Goal: Task Accomplishment & Management: Use online tool/utility

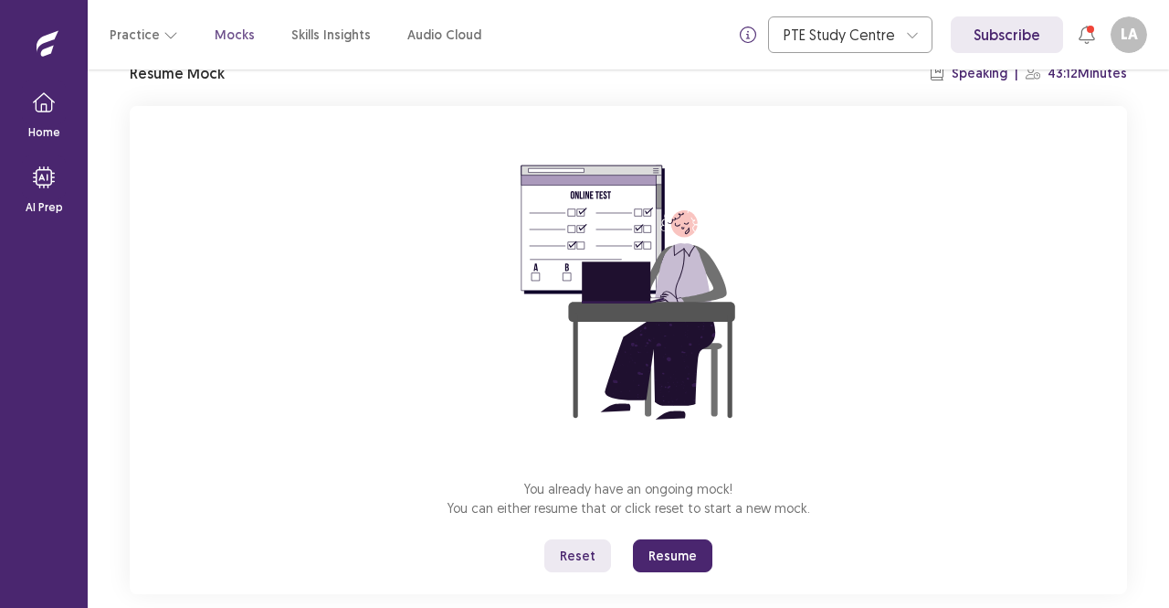
scroll to position [113, 0]
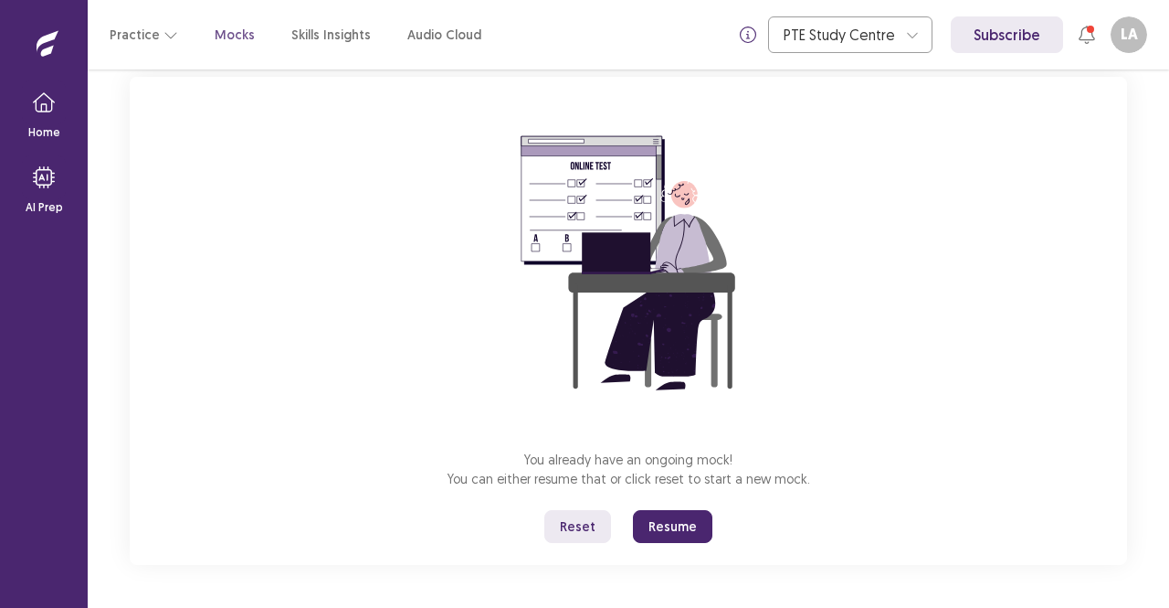
click at [671, 520] on button "Resume" at bounding box center [672, 526] width 79 height 33
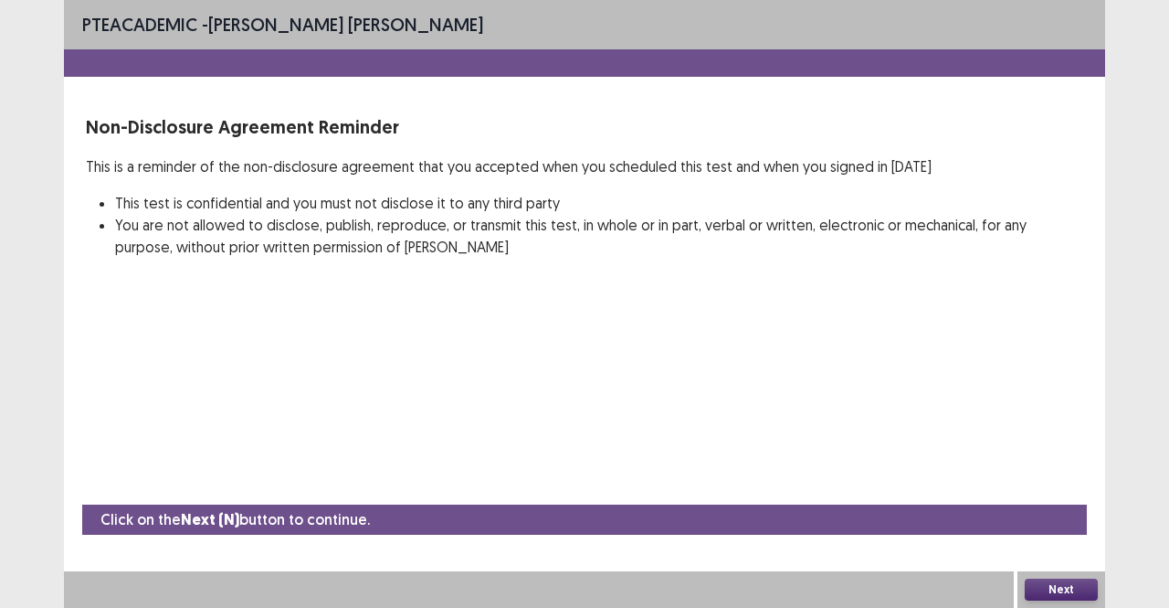
click at [1054, 586] on button "Next" at bounding box center [1061, 589] width 73 height 22
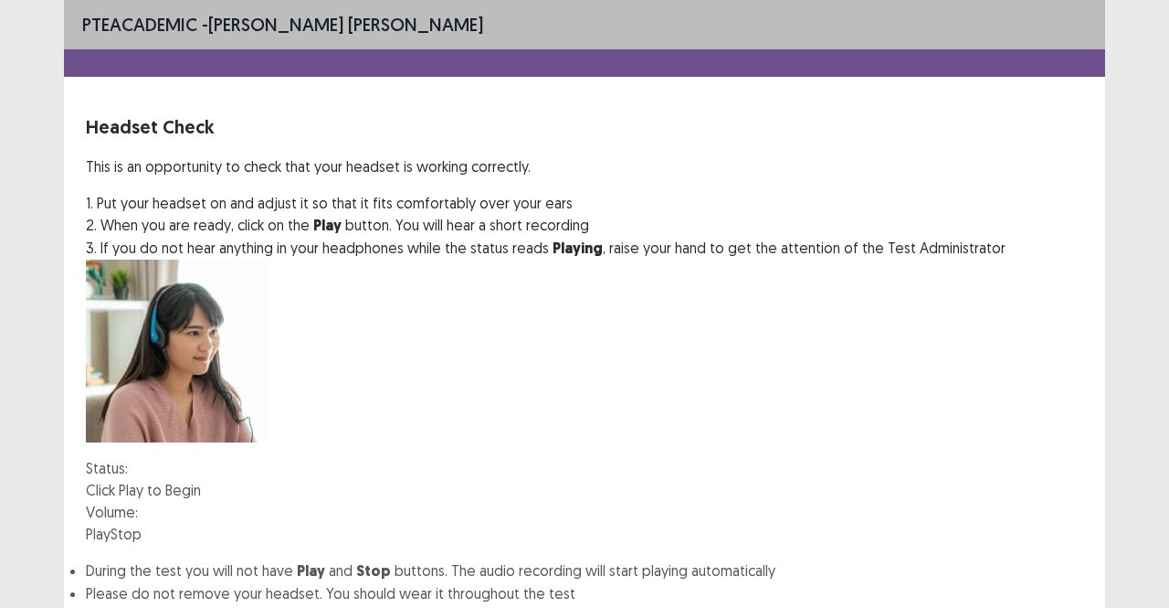
scroll to position [117, 0]
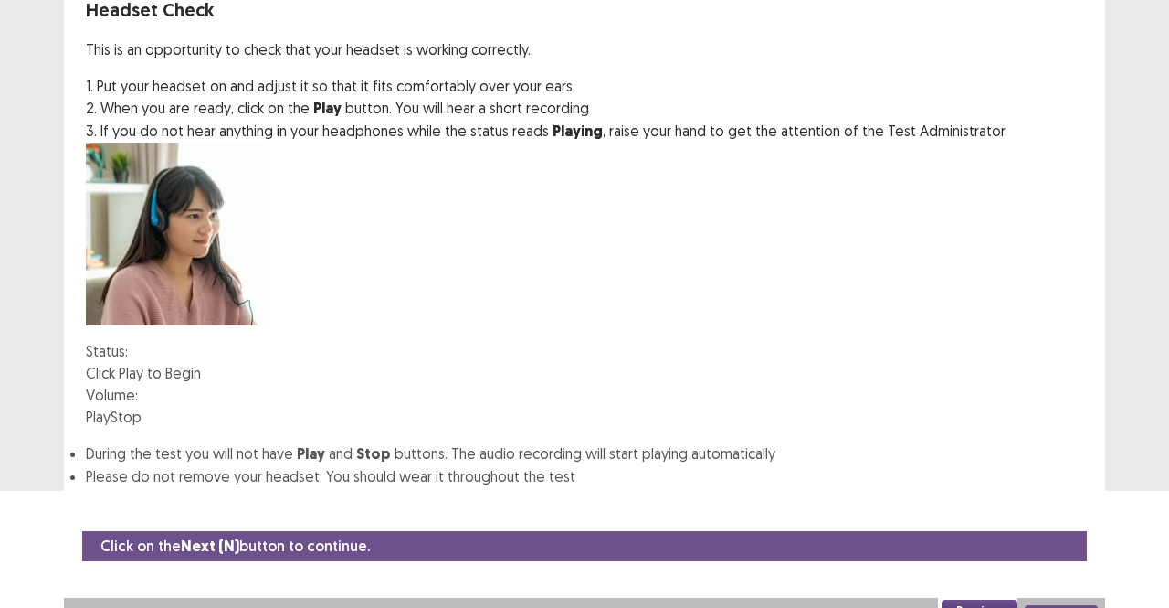
click at [111, 406] on button "Play" at bounding box center [98, 417] width 25 height 22
click at [1068, 605] on button "Next" at bounding box center [1061, 616] width 73 height 22
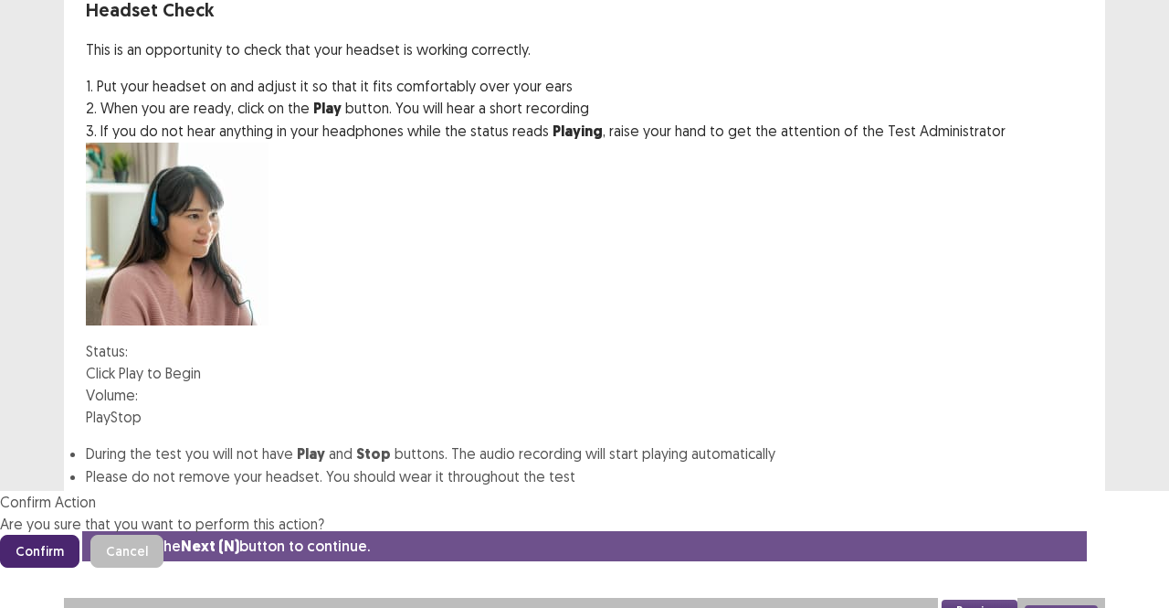
click at [79, 534] on button "Confirm" at bounding box center [39, 550] width 79 height 33
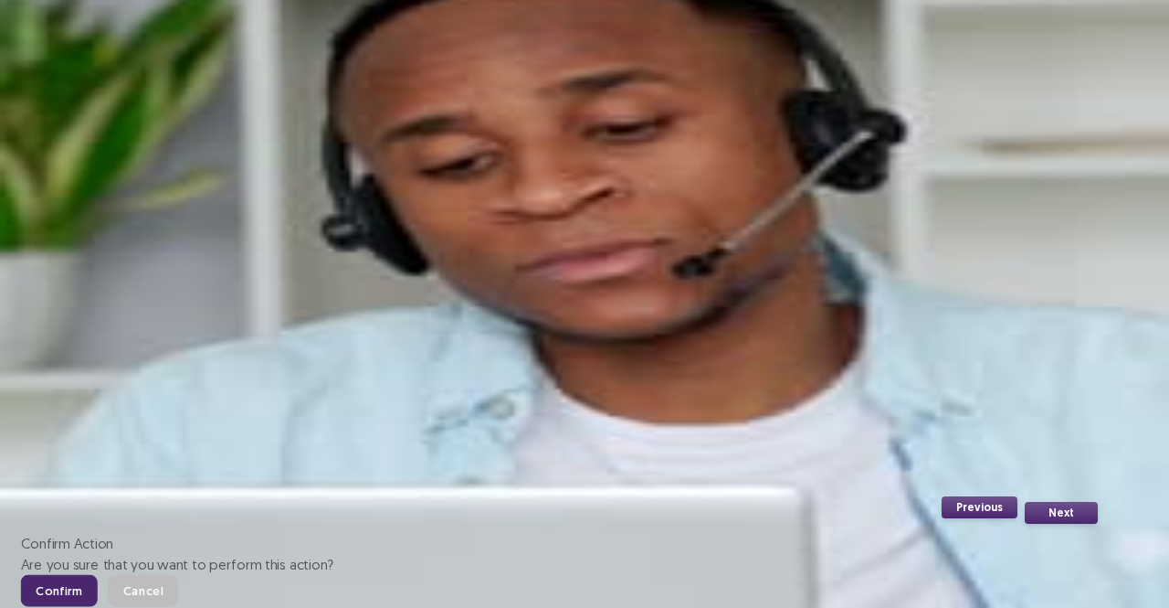
scroll to position [151, 0]
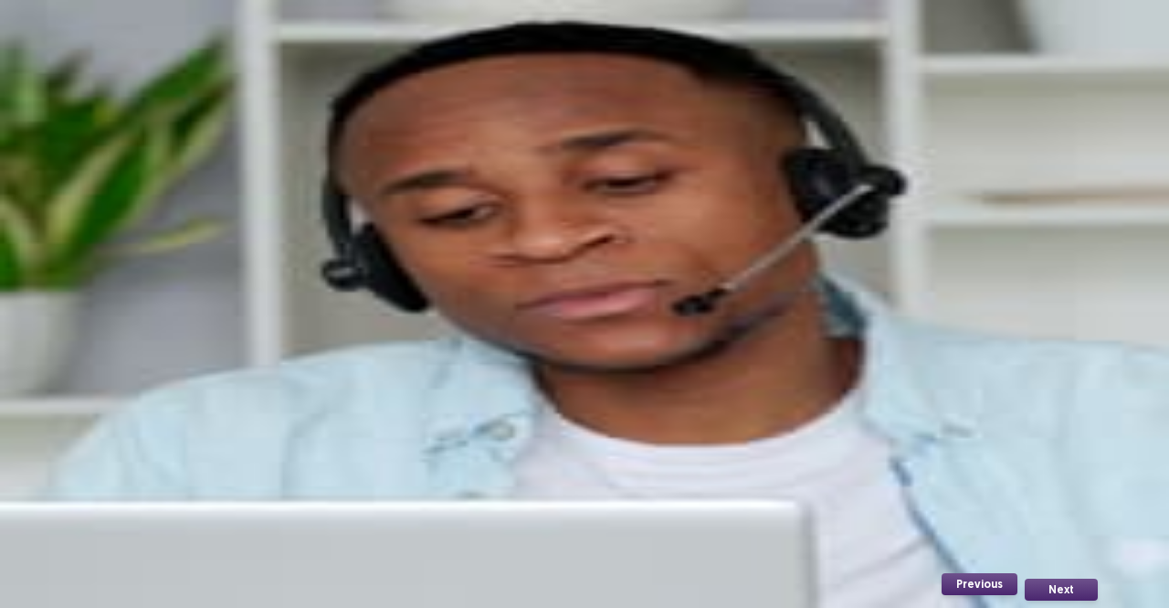
click at [113, 385] on button "Record" at bounding box center [109, 396] width 47 height 22
click at [218, 385] on button "Stop" at bounding box center [202, 396] width 31 height 22
click at [187, 385] on button "Playback" at bounding box center [159, 396] width 55 height 22
click at [1065, 588] on button "Next" at bounding box center [1061, 589] width 73 height 22
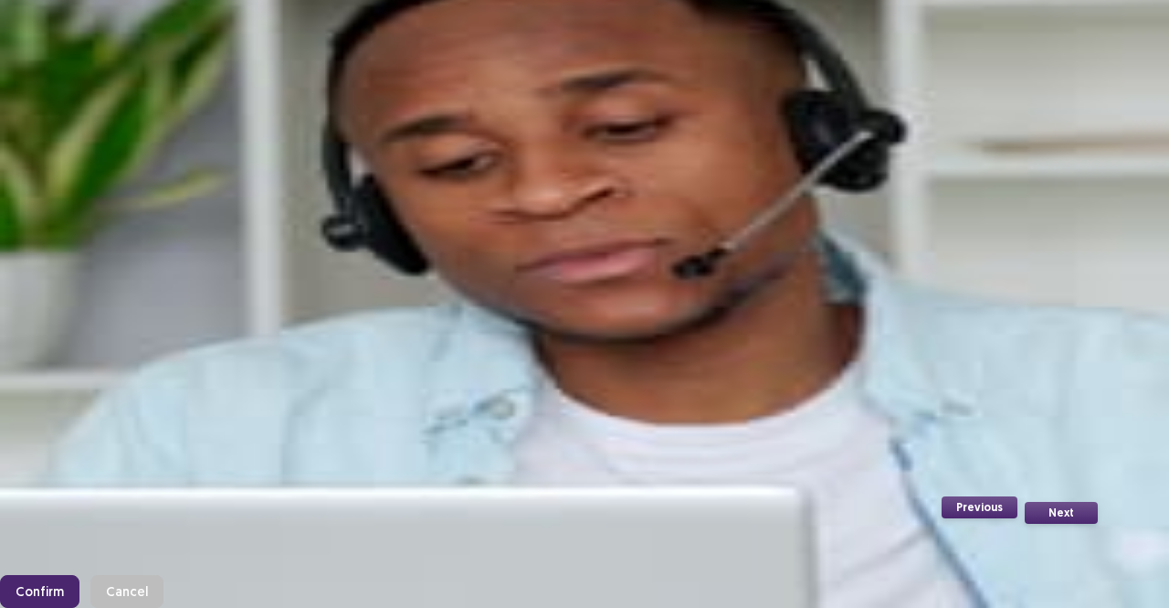
click at [79, 575] on button "Confirm" at bounding box center [39, 591] width 79 height 33
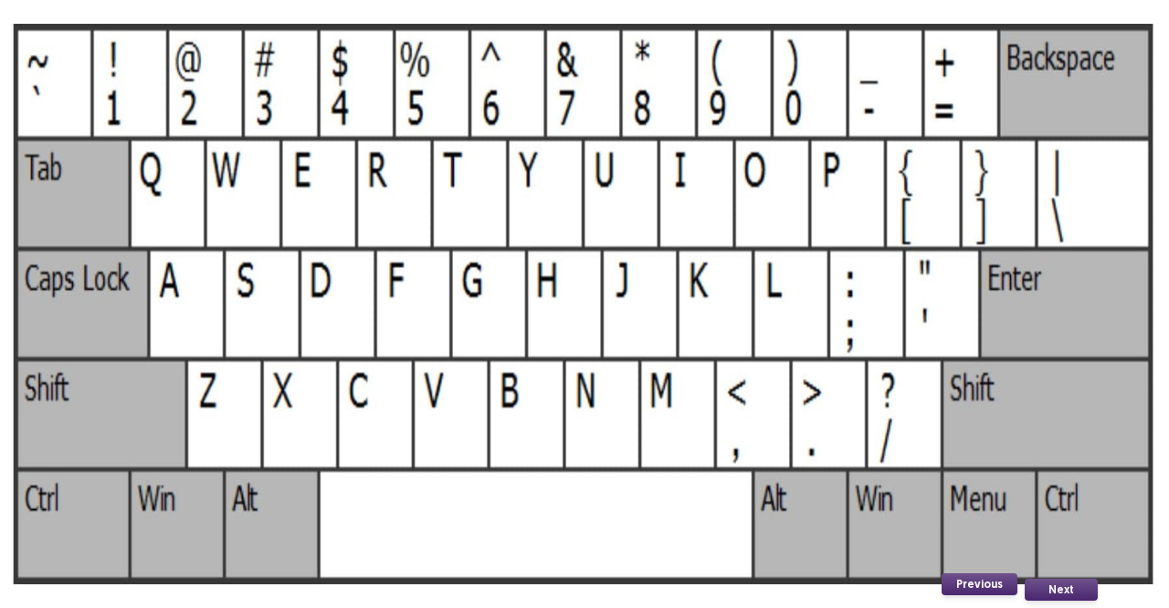
click at [1071, 586] on button "Next" at bounding box center [1061, 589] width 73 height 22
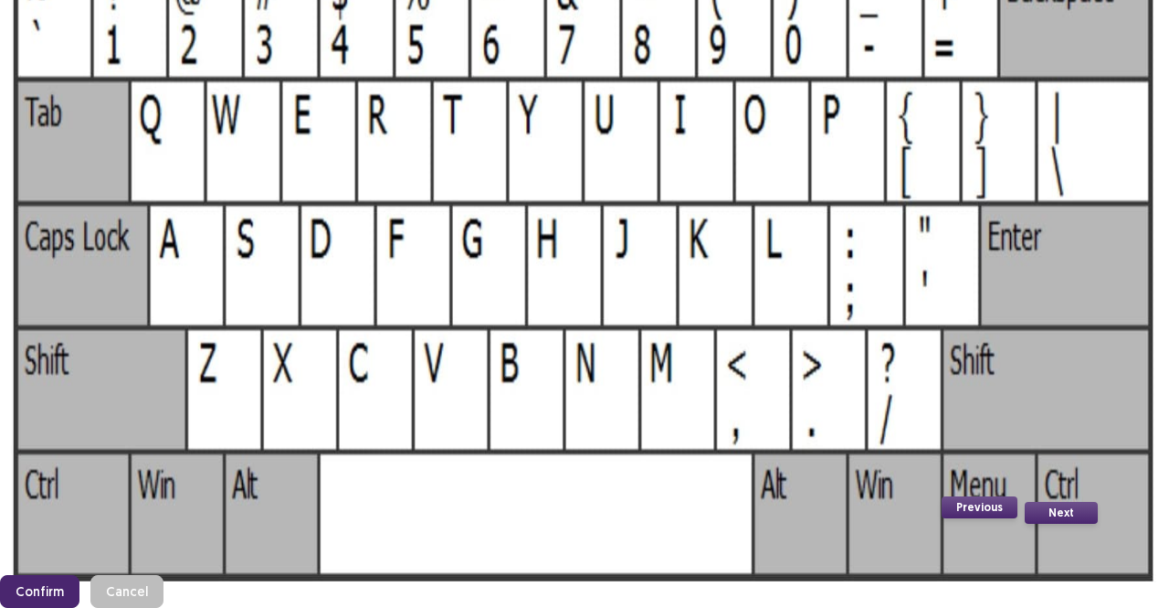
click at [79, 575] on button "Confirm" at bounding box center [39, 591] width 79 height 33
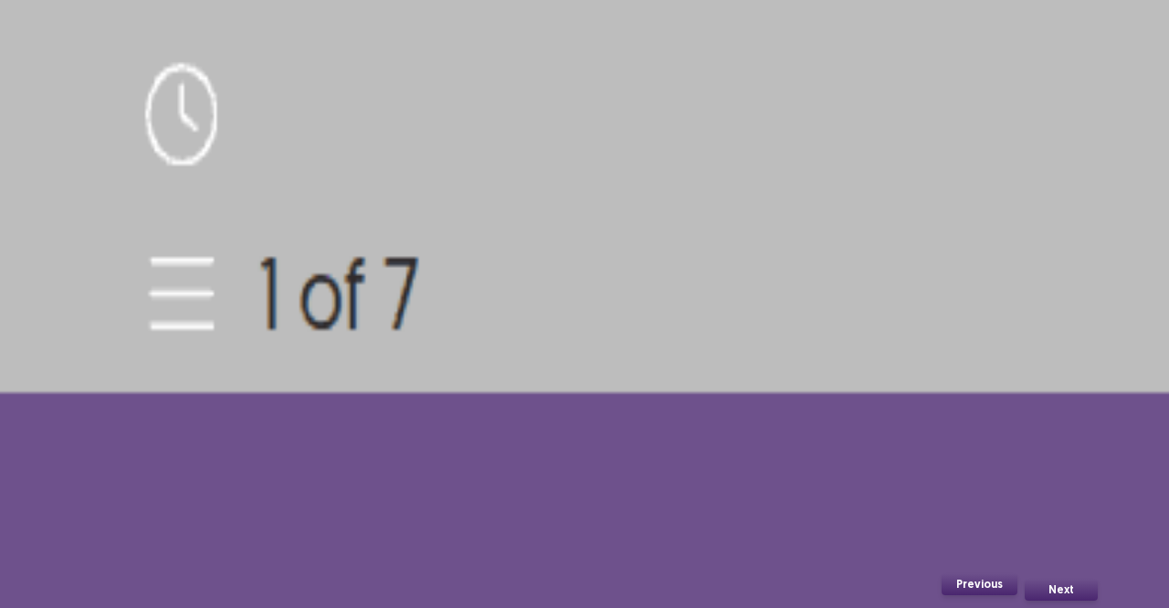
scroll to position [192, 0]
click at [1076, 592] on button "Next" at bounding box center [1061, 589] width 73 height 22
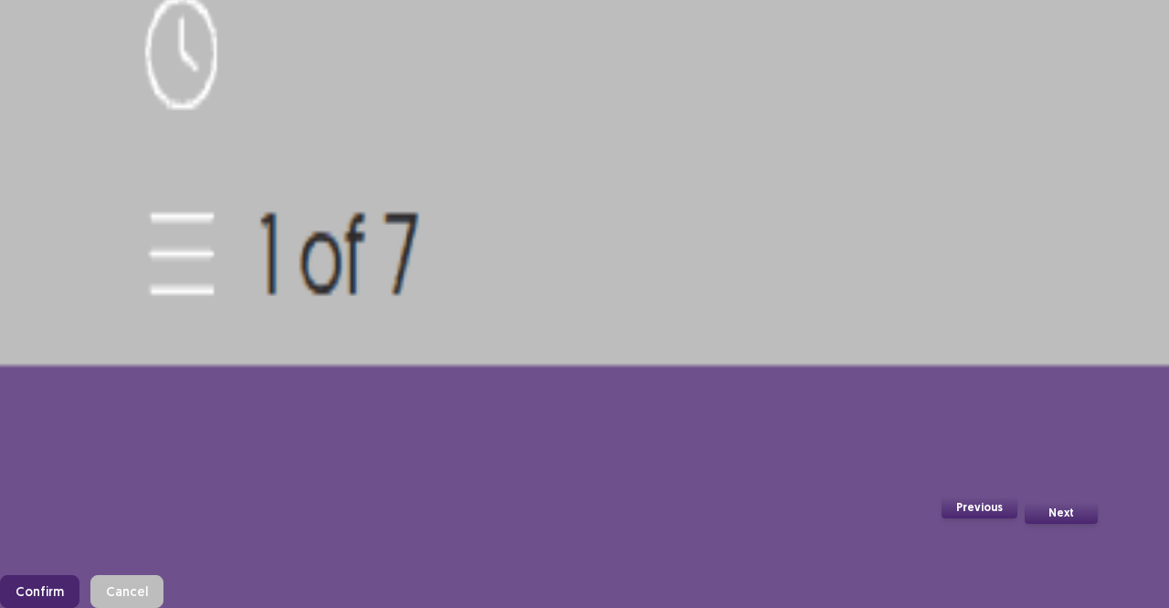
click at [79, 575] on button "Confirm" at bounding box center [39, 591] width 79 height 33
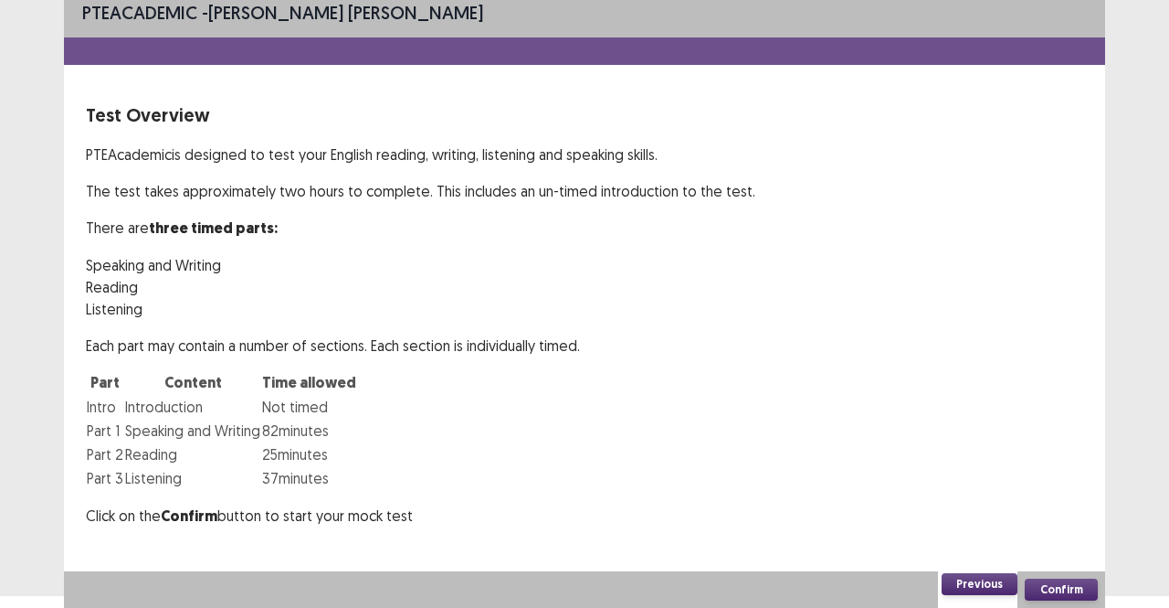
click at [1063, 591] on button "Confirm" at bounding box center [1061, 589] width 73 height 22
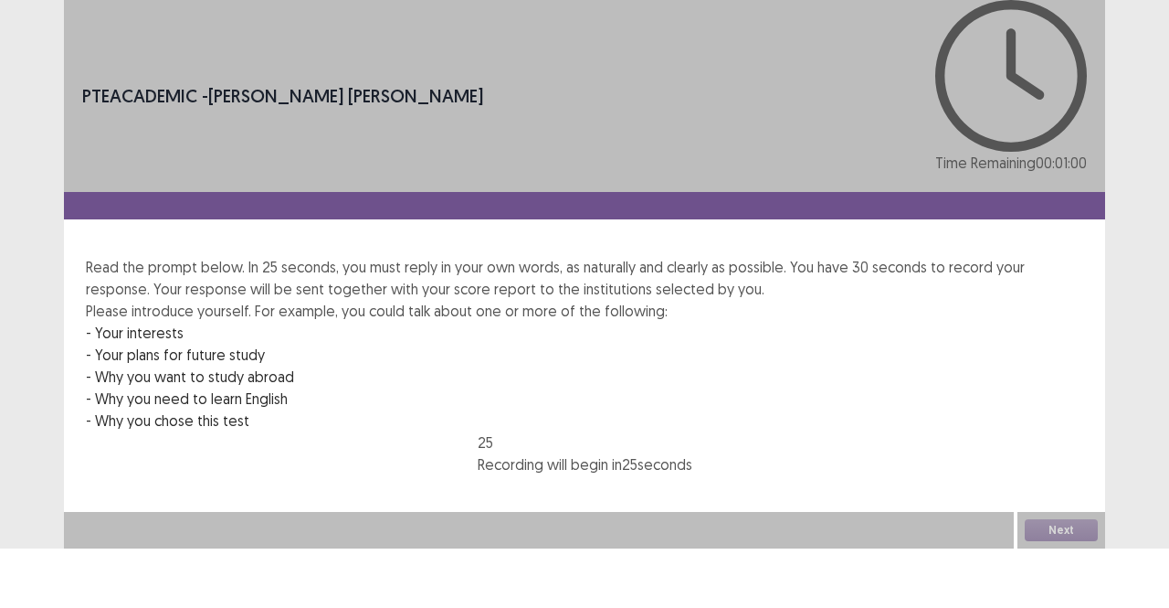
scroll to position [0, 0]
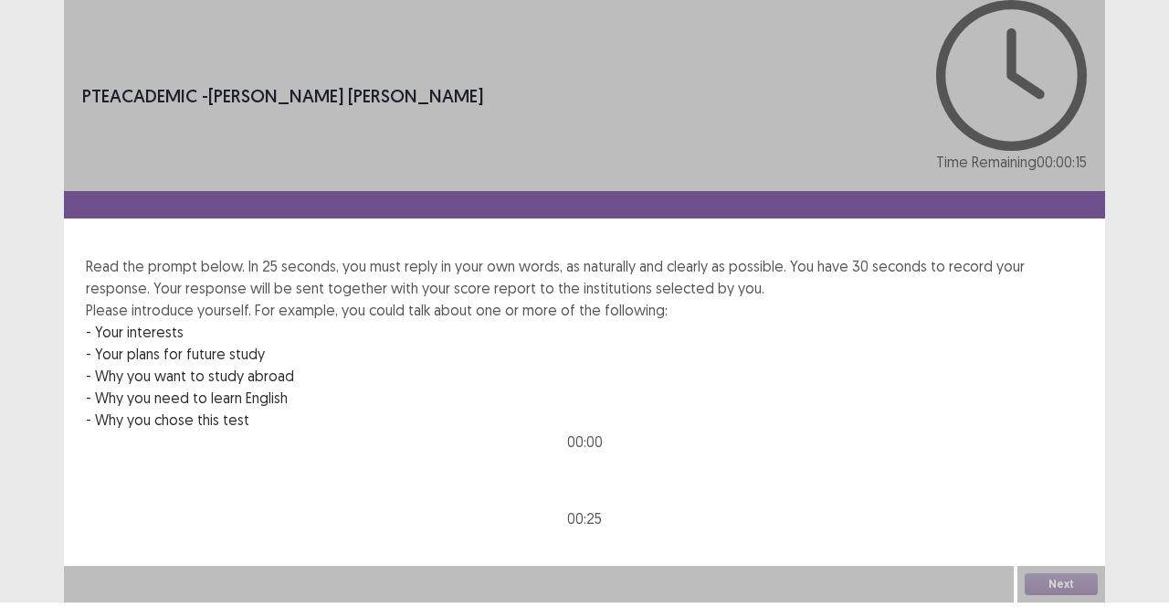
click at [989, 460] on div "PTE academic - [PERSON_NAME] [PERSON_NAME] Time Remaining 00 : 00 : 15 Read the…" at bounding box center [584, 301] width 1041 height 602
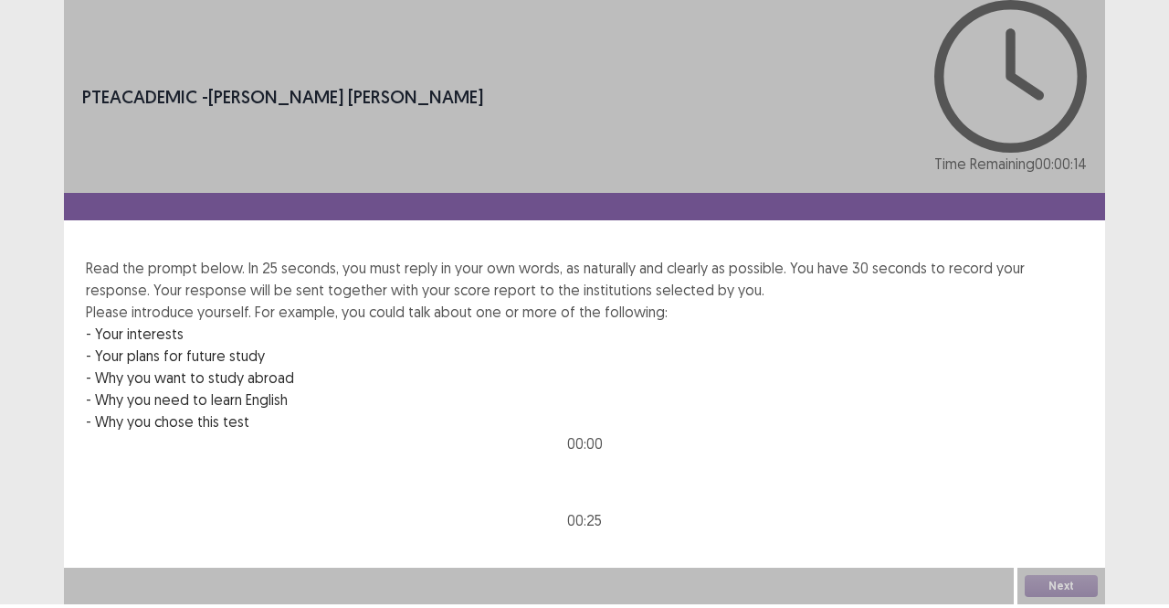
click at [989, 460] on div "PTE academic - [PERSON_NAME] [PERSON_NAME] Time Remaining 00 : 00 : 14 Read the…" at bounding box center [584, 302] width 1041 height 604
drag, startPoint x: 989, startPoint y: 460, endPoint x: 756, endPoint y: 322, distance: 271.5
click at [987, 460] on div "PTE academic - [PERSON_NAME] [PERSON_NAME] Time Remaining 00 : 00 : 14 Read the…" at bounding box center [584, 302] width 1041 height 604
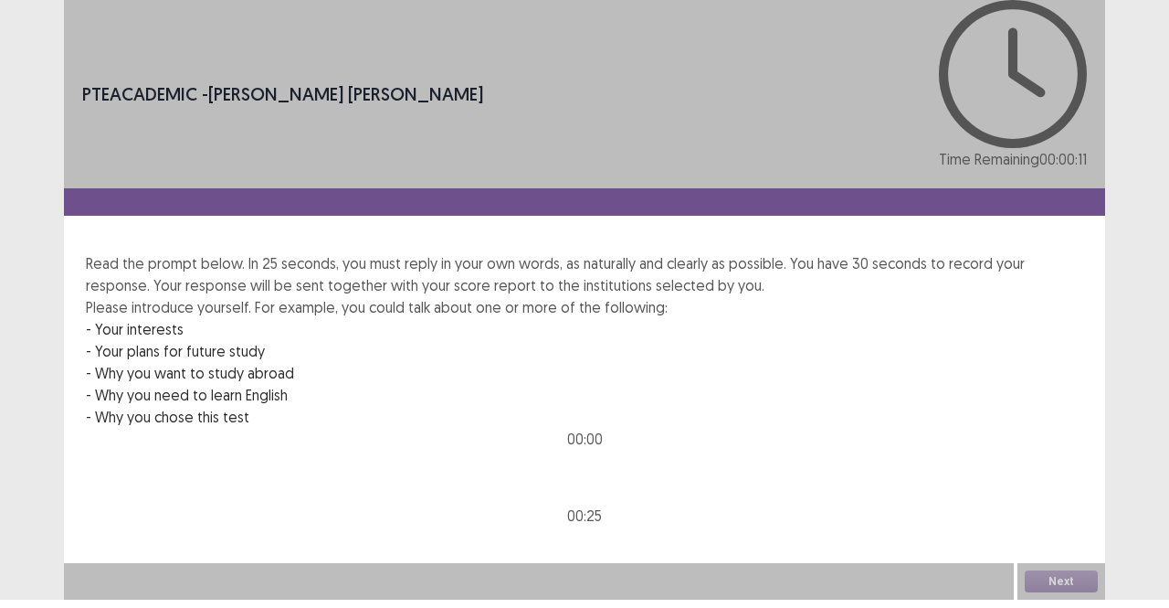
click at [1061, 592] on div "Next" at bounding box center [1062, 581] width 88 height 37
click at [603, 428] on div "00 : 00 00 : 25" at bounding box center [585, 477] width 36 height 99
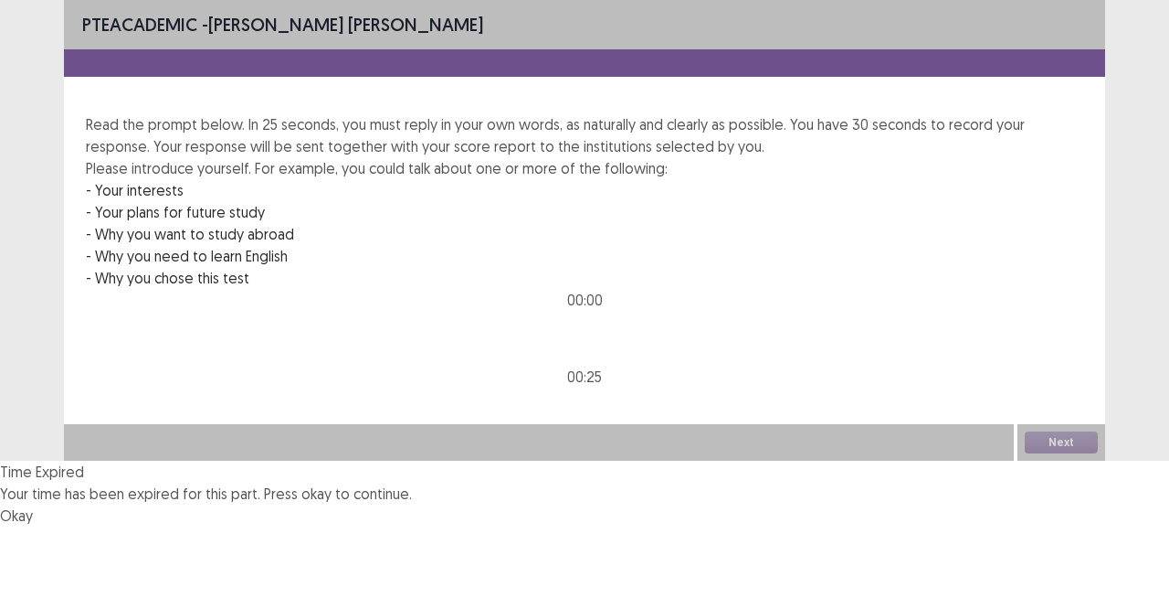
drag, startPoint x: 1102, startPoint y: 1, endPoint x: 742, endPoint y: 411, distance: 545.7
click at [742, 460] on div "Time Expired Your time has been expired for this part. Press okay to continue. …" at bounding box center [584, 493] width 1169 height 66
click at [33, 504] on button "Okay" at bounding box center [16, 515] width 33 height 22
click at [603, 359] on div "00 : 00 00 : 25" at bounding box center [585, 338] width 36 height 99
